Goal: Transaction & Acquisition: Purchase product/service

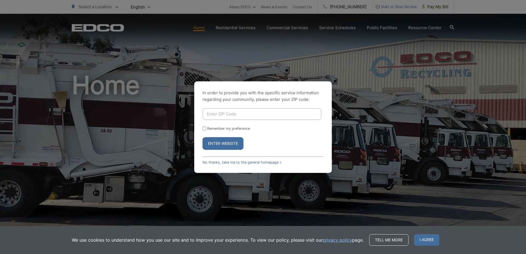
click at [239, 114] on input "Enter ZIP Code" at bounding box center [261, 114] width 119 height 12
type input "91950"
click at [204, 129] on input "Remember my preference" at bounding box center [204, 129] width 4 height 4
checkbox input "true"
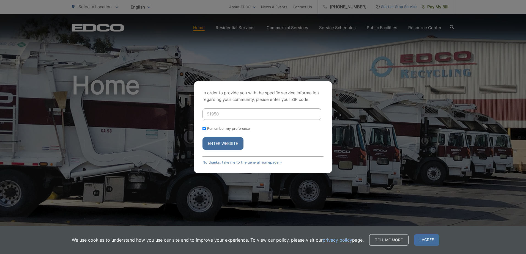
click at [214, 142] on button "Enter Website" at bounding box center [222, 143] width 41 height 13
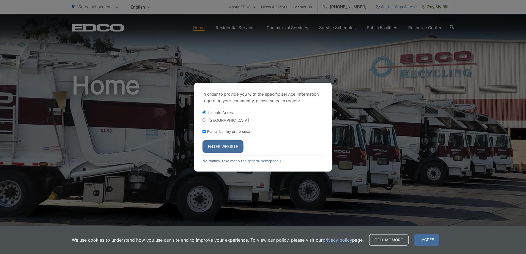
click at [204, 119] on input "[GEOGRAPHIC_DATA]" at bounding box center [204, 120] width 4 height 4
radio input "true"
click at [223, 147] on button "Enter Website" at bounding box center [222, 146] width 41 height 13
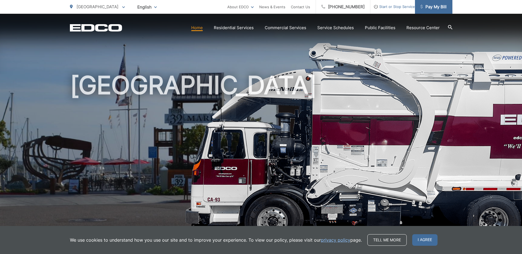
click at [433, 5] on span "Pay My Bill" at bounding box center [433, 7] width 26 height 7
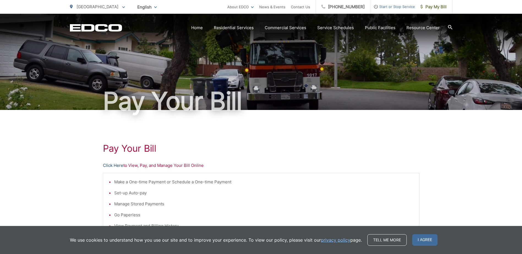
click at [115, 167] on link "Click Here" at bounding box center [113, 165] width 20 height 7
